Goal: Find specific page/section: Find specific page/section

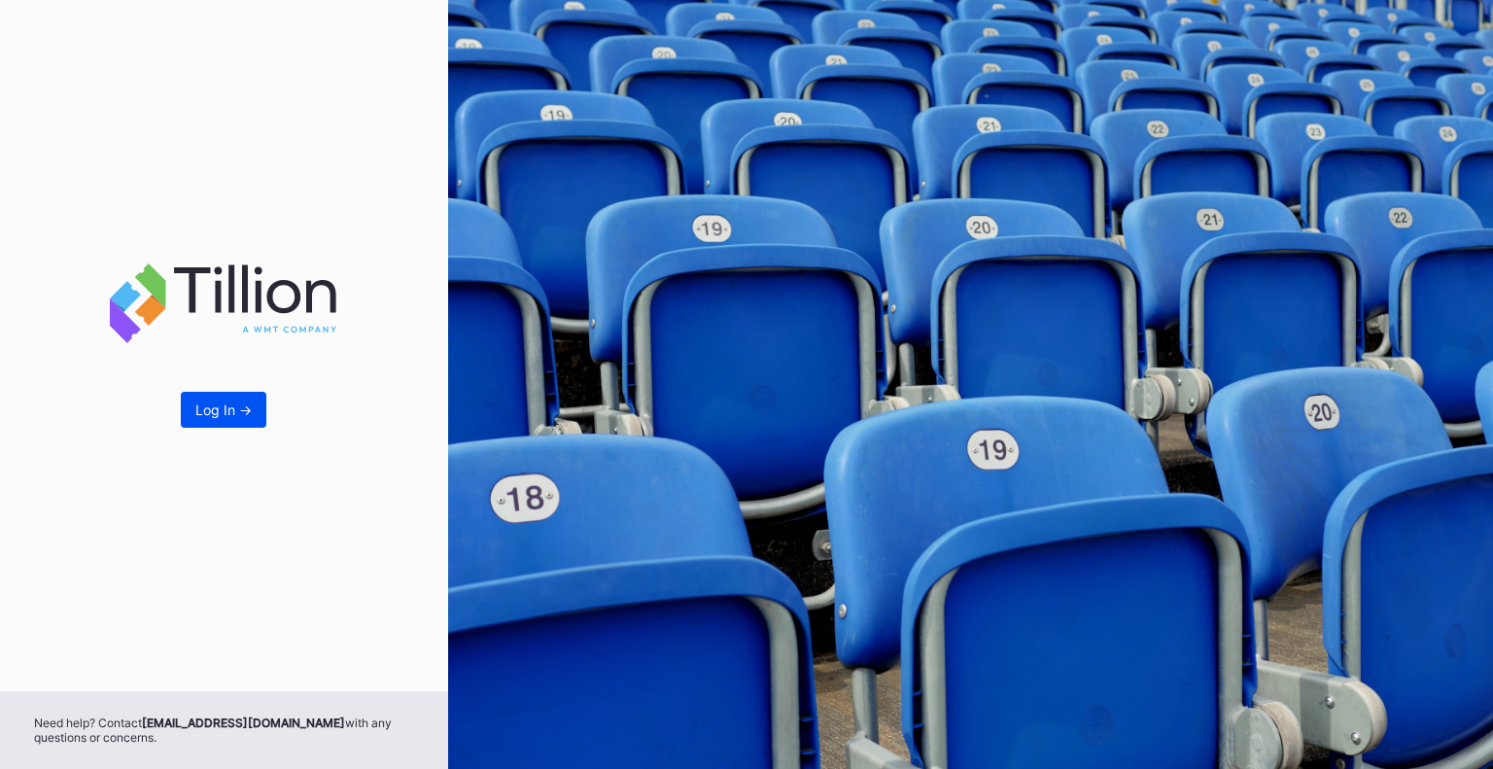
click at [255, 406] on button "Log In ->" at bounding box center [224, 410] width 86 height 36
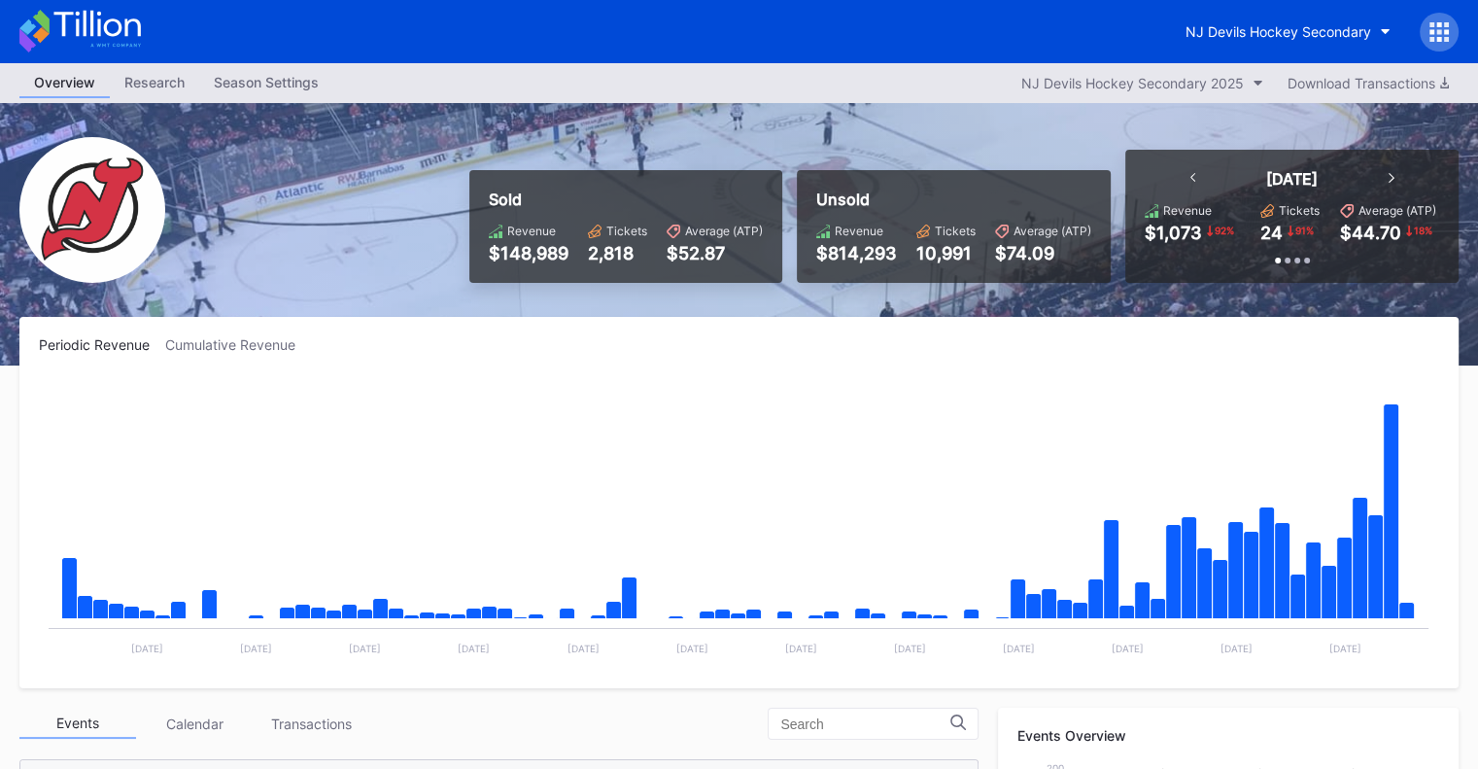
scroll to position [190, 0]
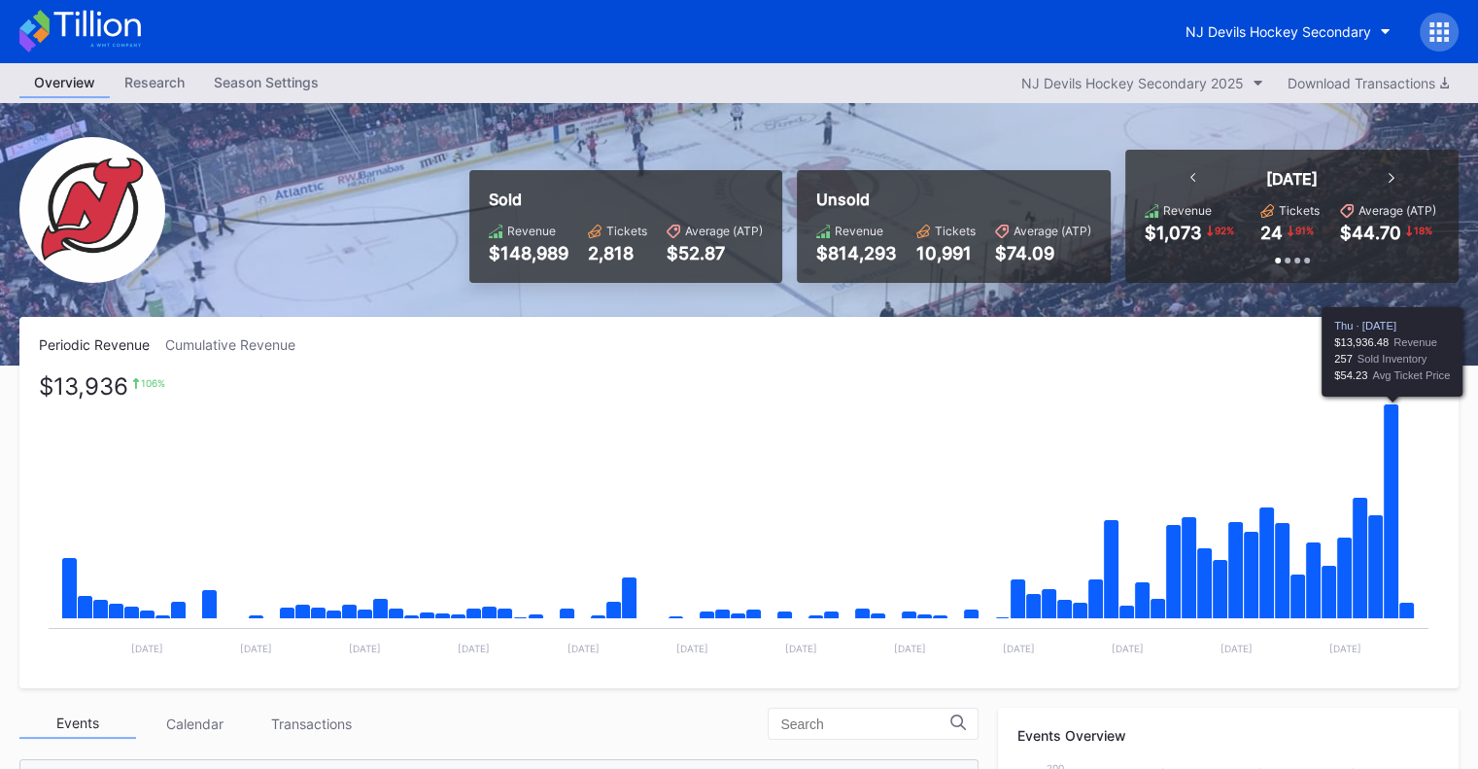
click at [1390, 600] on icon "Chart title" at bounding box center [1392, 511] width 16 height 215
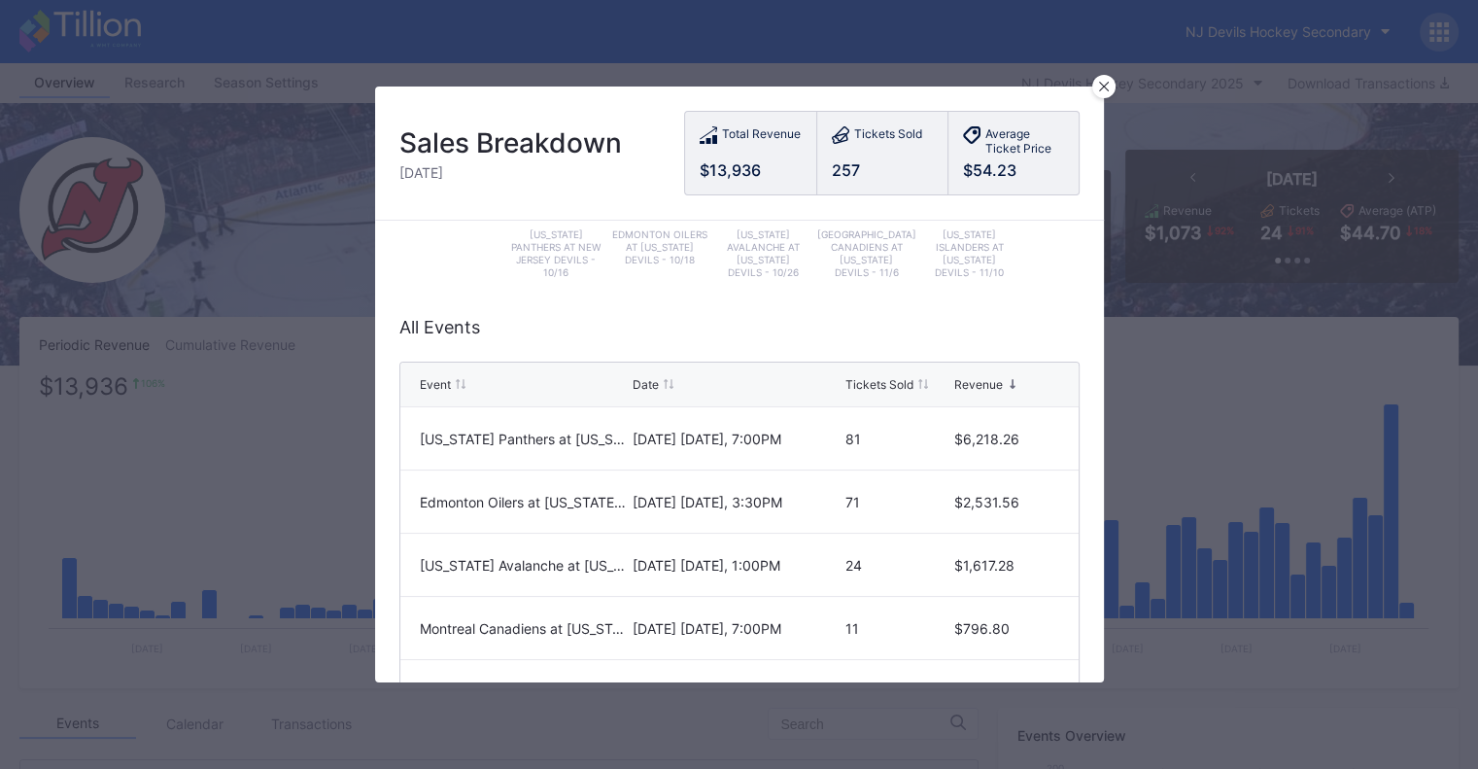
scroll to position [389, 0]
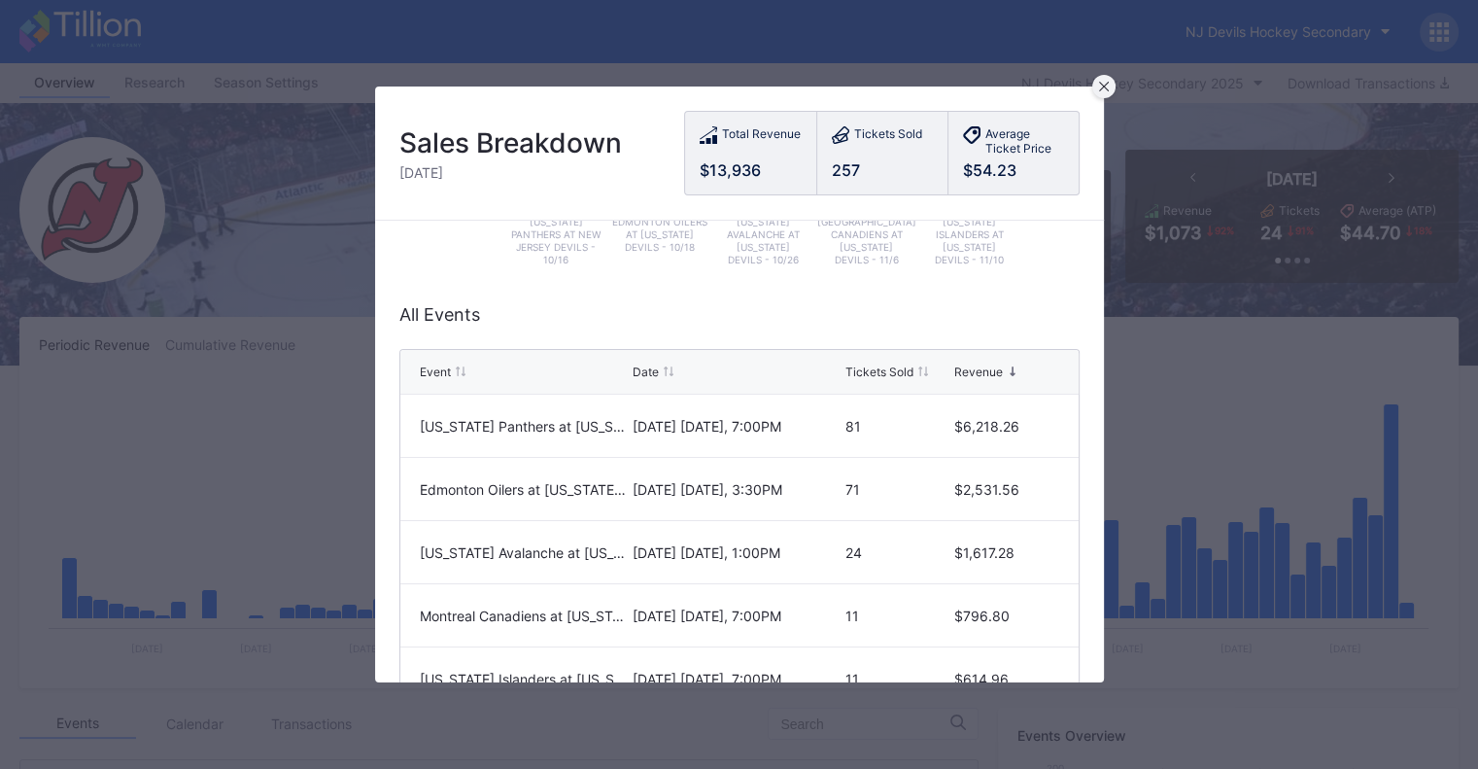
click at [1101, 87] on icon at bounding box center [1104, 87] width 10 height 10
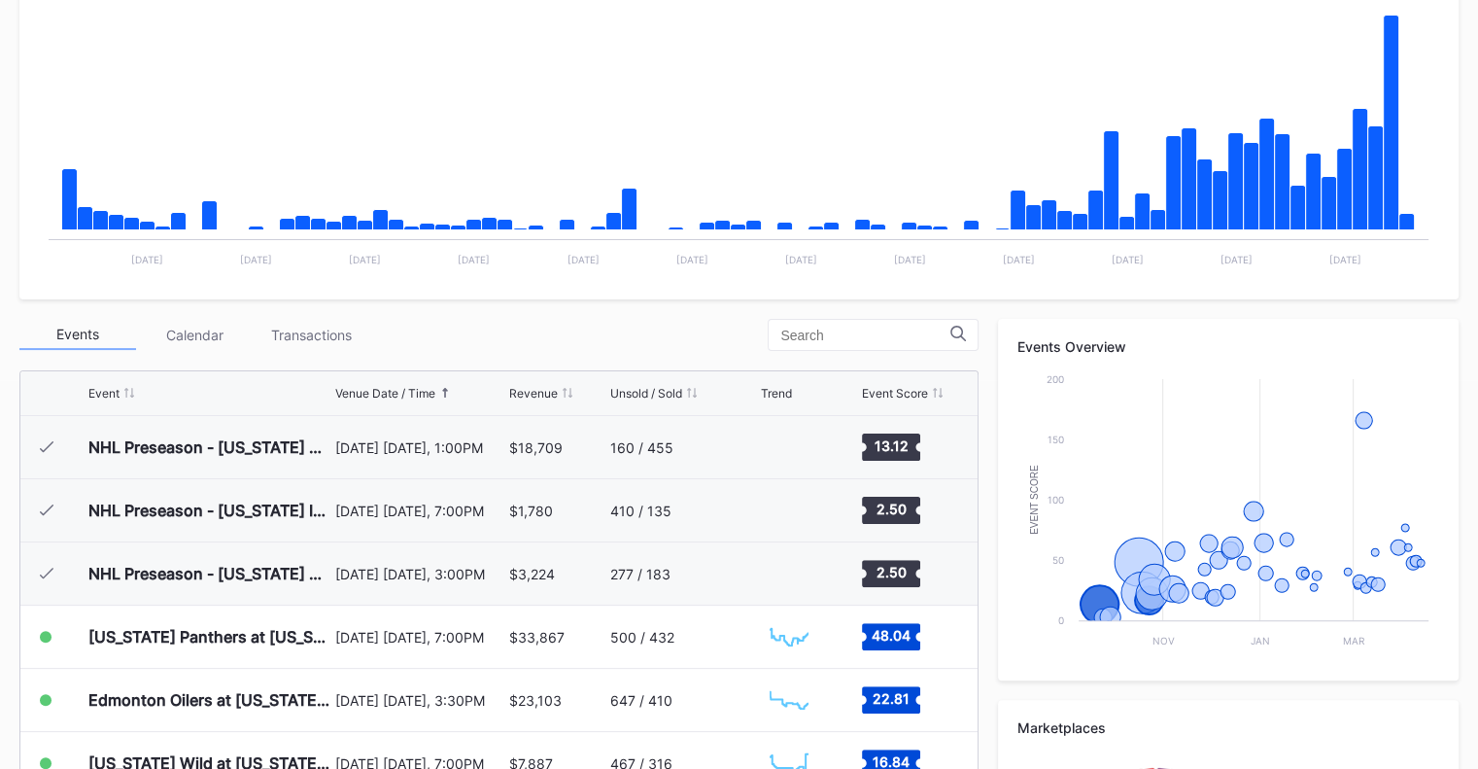
scroll to position [97, 0]
